Goal: Navigation & Orientation: Find specific page/section

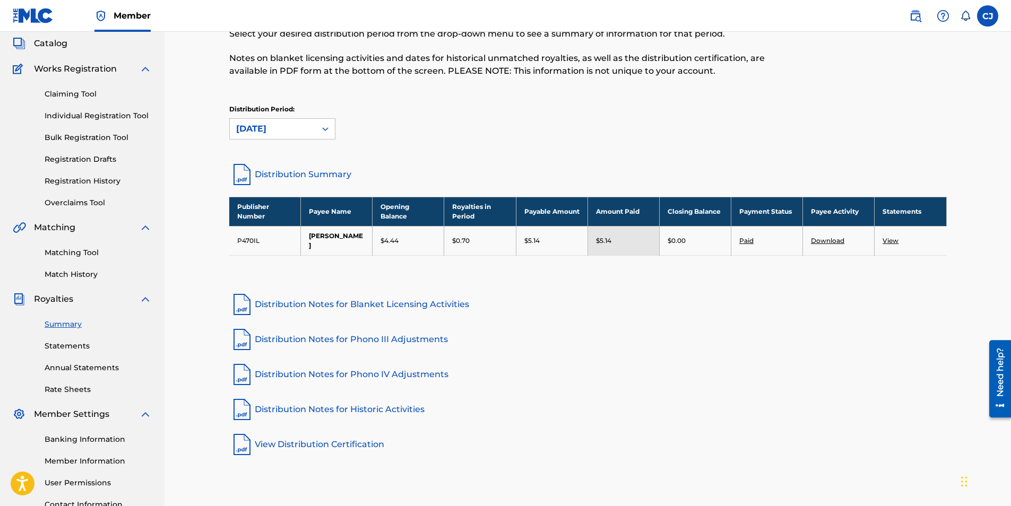
scroll to position [46, 0]
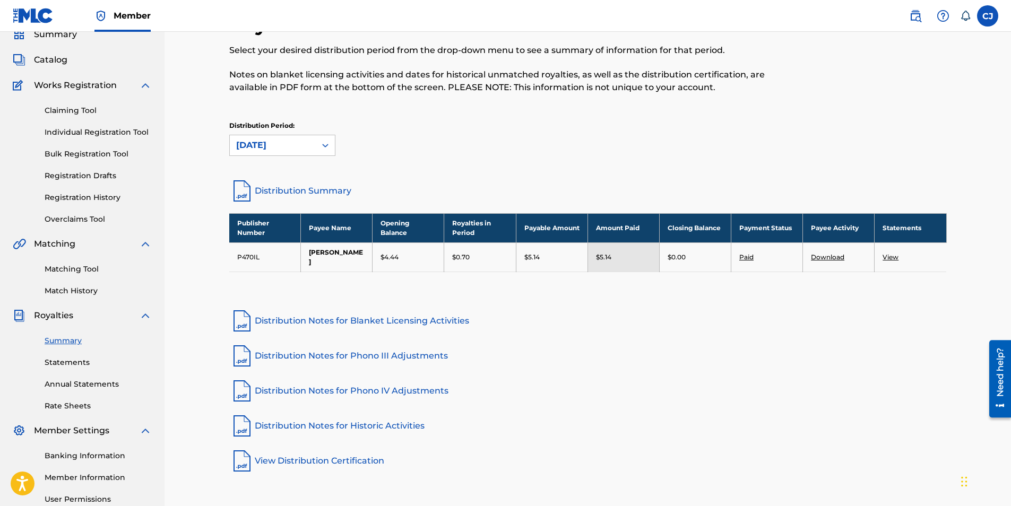
click at [96, 383] on link "Annual Statements" at bounding box center [98, 384] width 107 height 11
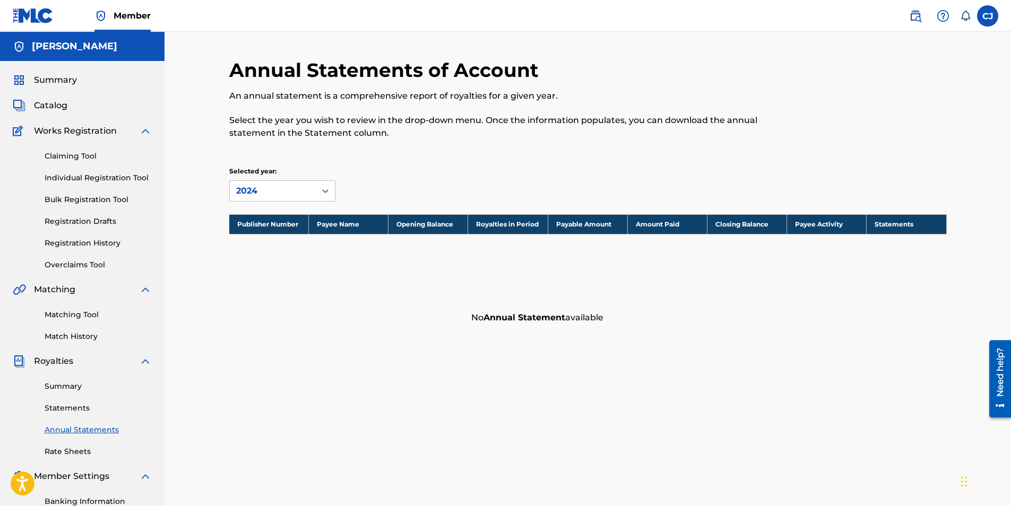
click at [90, 156] on link "Claiming Tool" at bounding box center [98, 156] width 107 height 11
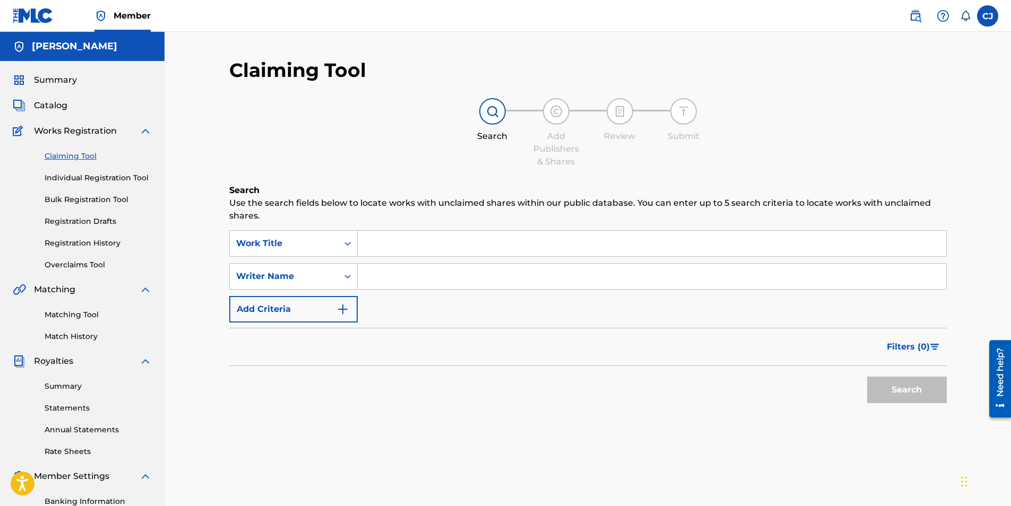
click at [78, 180] on link "Individual Registration Tool" at bounding box center [98, 178] width 107 height 11
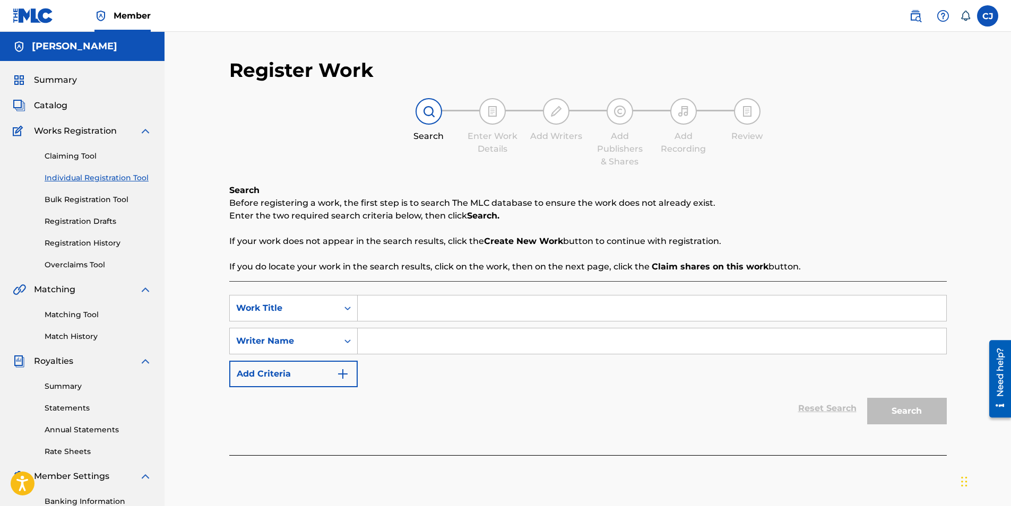
click at [73, 196] on link "Bulk Registration Tool" at bounding box center [98, 199] width 107 height 11
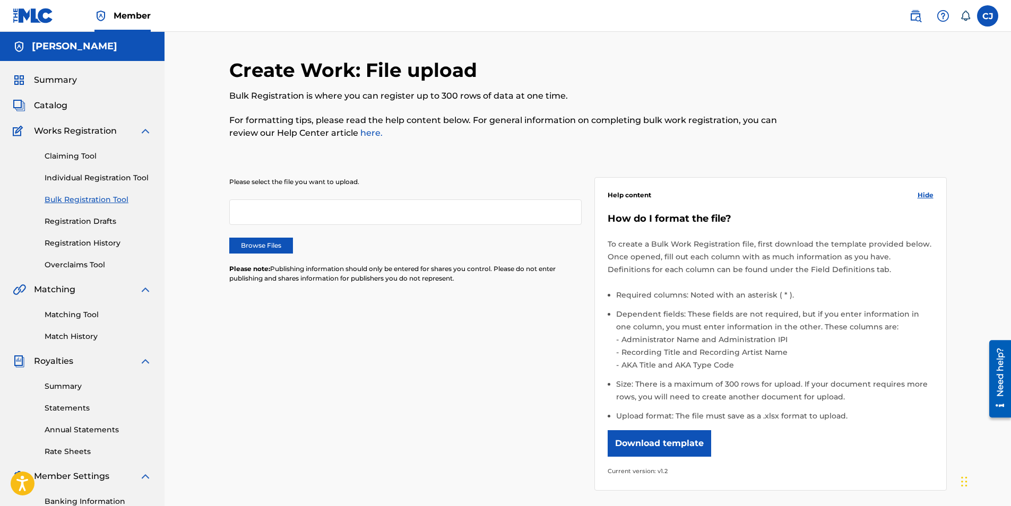
click at [72, 219] on link "Registration Drafts" at bounding box center [98, 221] width 107 height 11
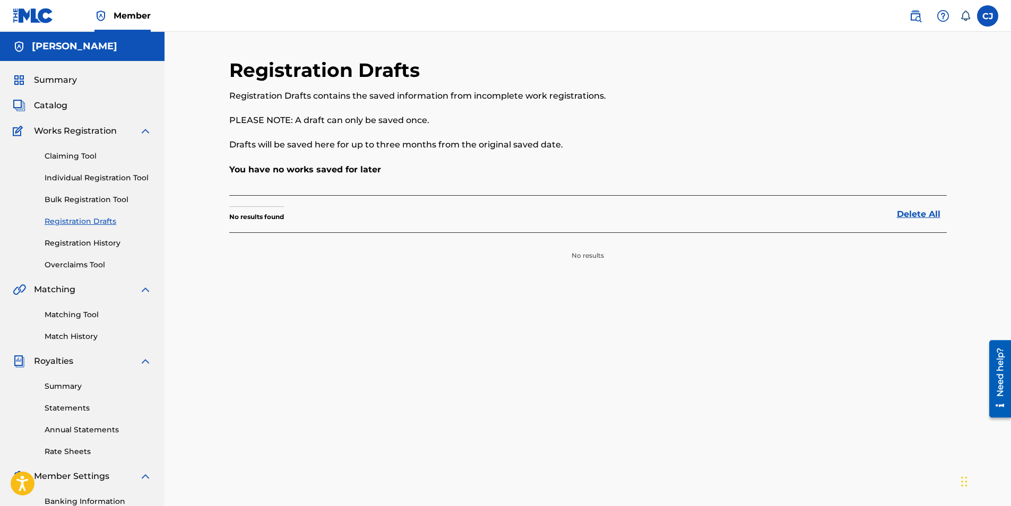
click at [68, 242] on link "Registration History" at bounding box center [98, 243] width 107 height 11
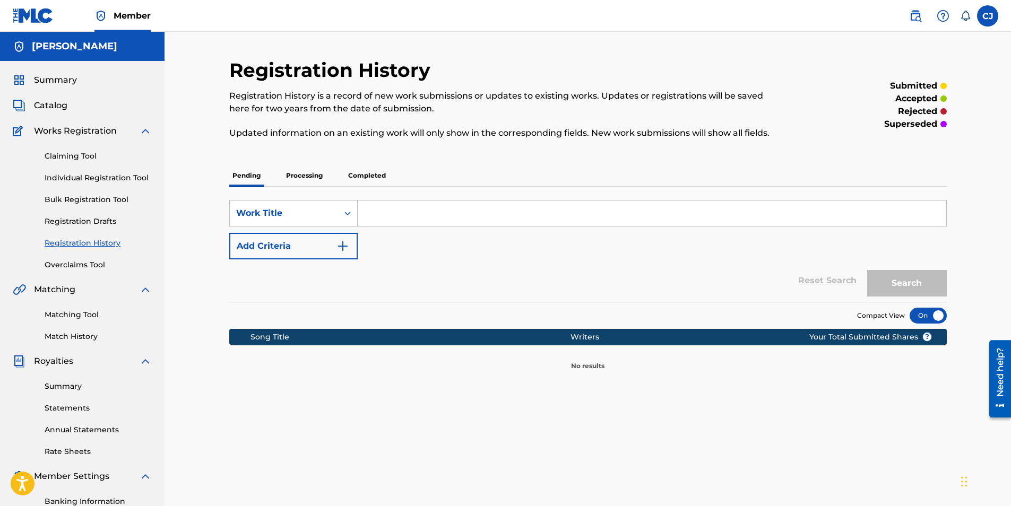
click at [72, 256] on div "Claiming Tool Individual Registration Tool Bulk Registration Tool Registration …" at bounding box center [82, 204] width 139 height 133
click at [71, 266] on link "Overclaims Tool" at bounding box center [98, 265] width 107 height 11
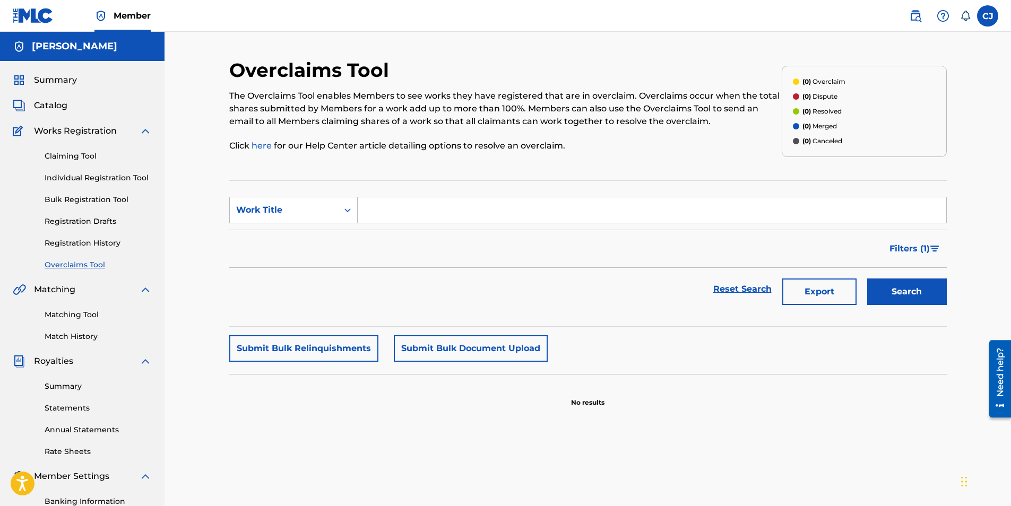
click at [63, 315] on link "Matching Tool" at bounding box center [98, 315] width 107 height 11
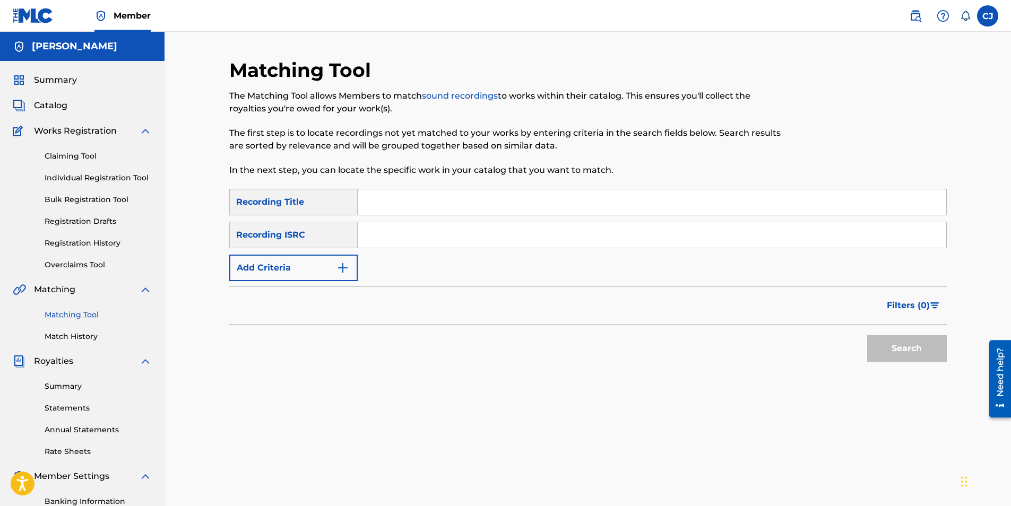
click at [65, 333] on link "Match History" at bounding box center [98, 336] width 107 height 11
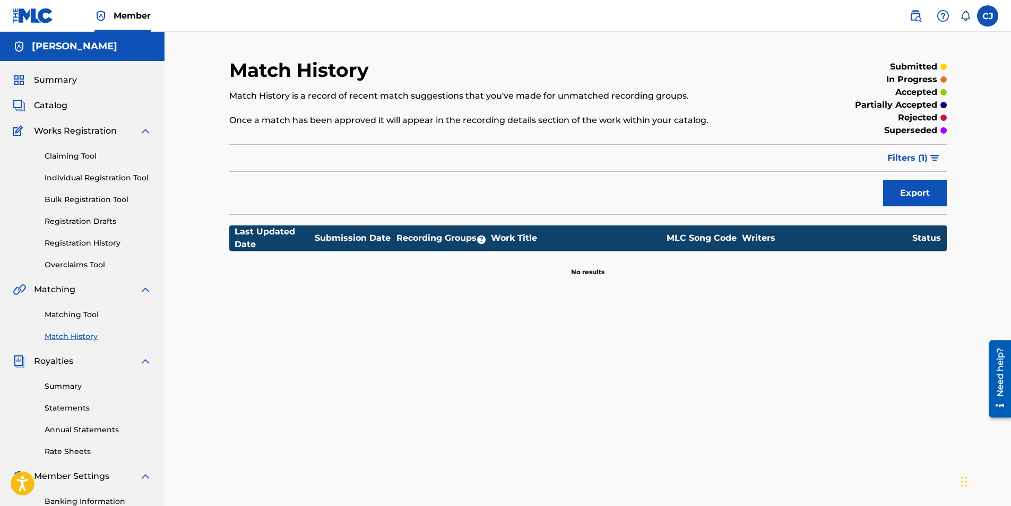
click at [59, 396] on div "Summary Statements Annual Statements Rate Sheets" at bounding box center [82, 413] width 139 height 90
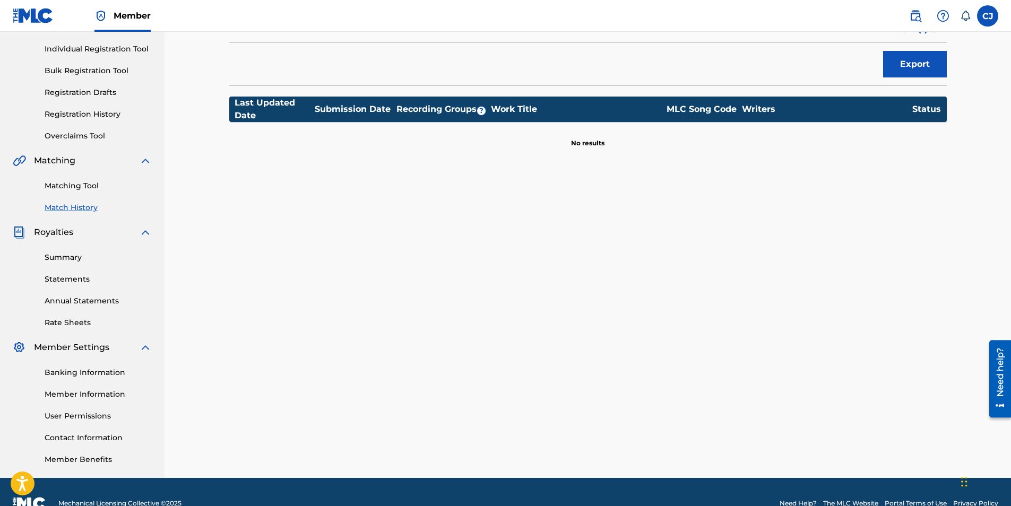
scroll to position [152, 0]
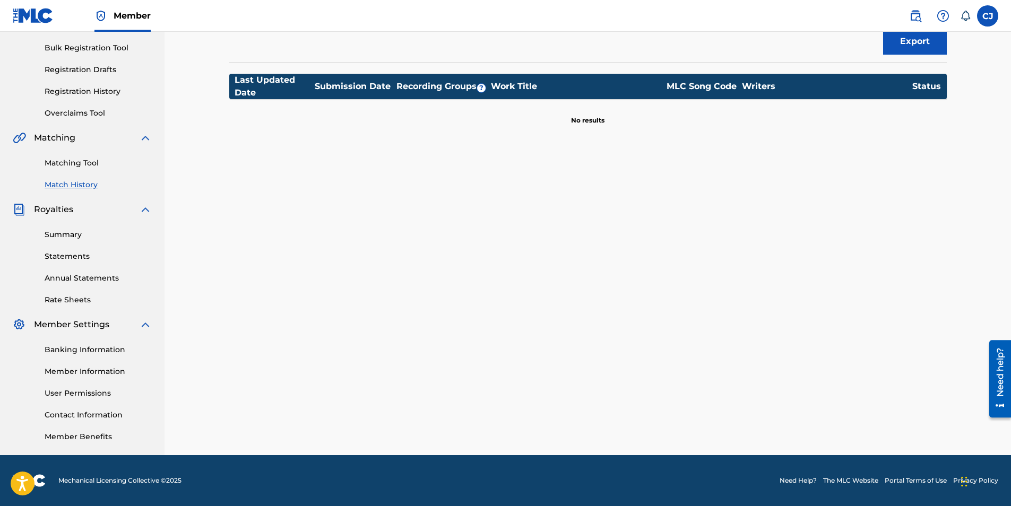
click at [76, 255] on link "Statements" at bounding box center [98, 256] width 107 height 11
